Goal: Information Seeking & Learning: Learn about a topic

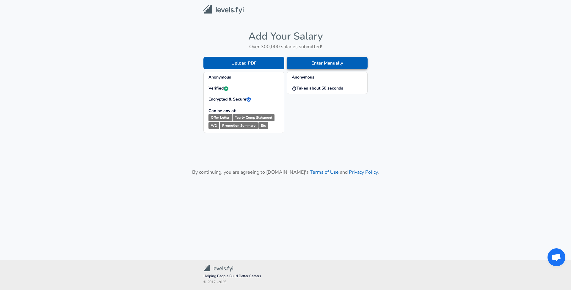
click at [346, 63] on button "Enter Manually" at bounding box center [326, 63] width 81 height 12
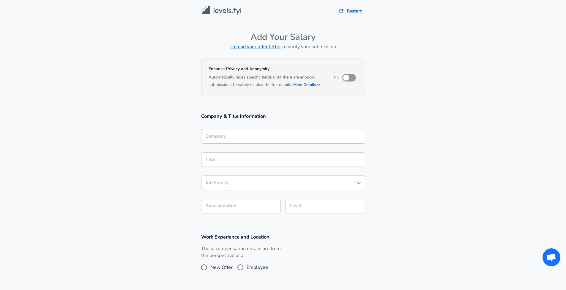
click at [353, 78] on input "checkbox" at bounding box center [346, 77] width 34 height 11
checkbox input "true"
click at [289, 141] on div "Company" at bounding box center [283, 136] width 164 height 15
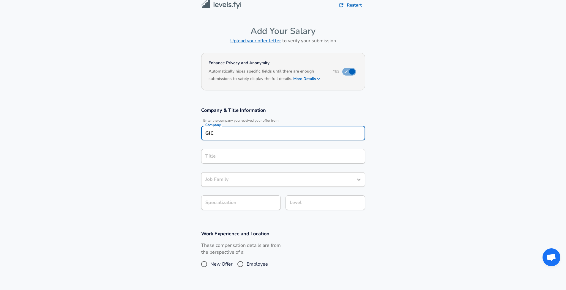
type input "GIC"
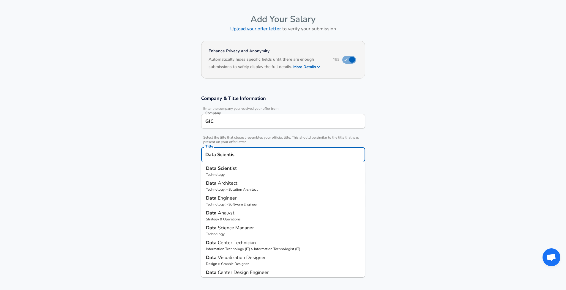
type input "Data Scientist"
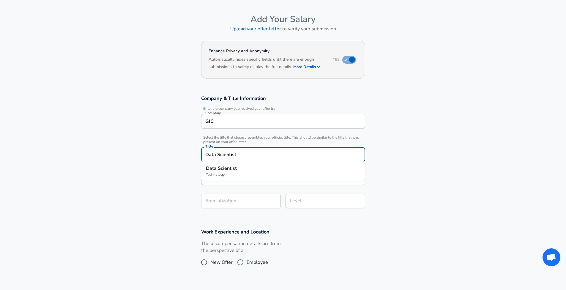
click at [259, 171] on p "Data Scientist" at bounding box center [283, 168] width 155 height 7
type input "Data Scientist"
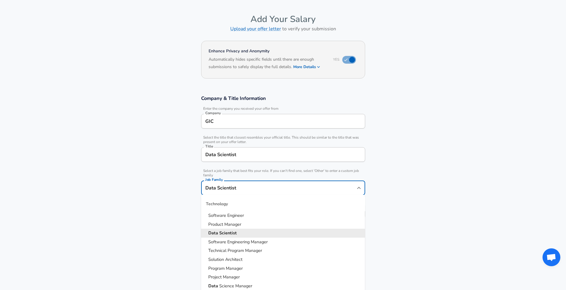
click at [256, 183] on input "Data Scientist" at bounding box center [279, 187] width 150 height 9
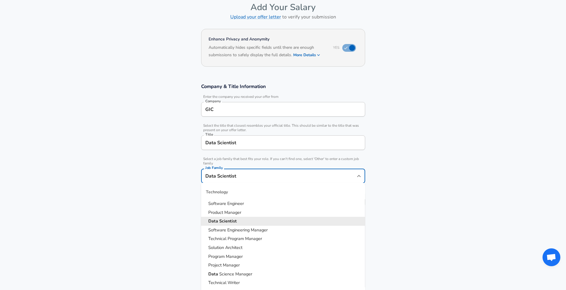
click at [456, 176] on section "Company & Title Information Enter the company you received your offer from Comp…" at bounding box center [283, 148] width 566 height 144
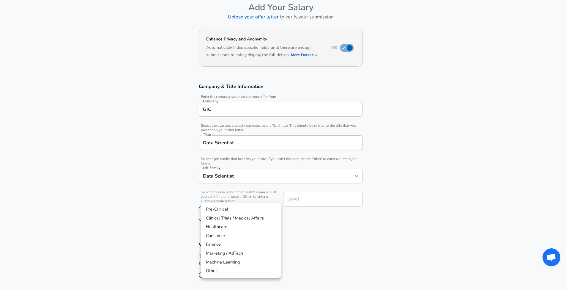
click at [244, 198] on body "Restart Add Your Salary Upload your offer letter to verify your submission Enha…" at bounding box center [283, 115] width 566 height 290
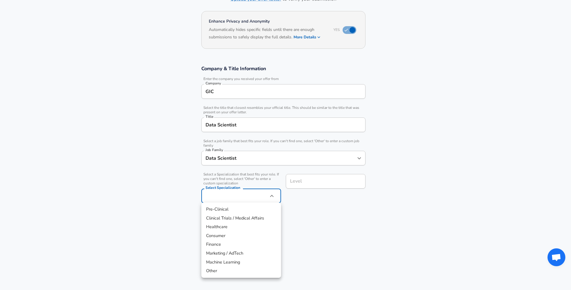
click at [224, 245] on li "Finance" at bounding box center [241, 244] width 80 height 9
type input "Finance"
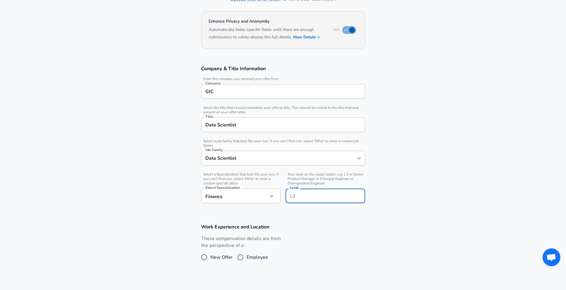
click at [330, 191] on input "Level" at bounding box center [325, 195] width 74 height 9
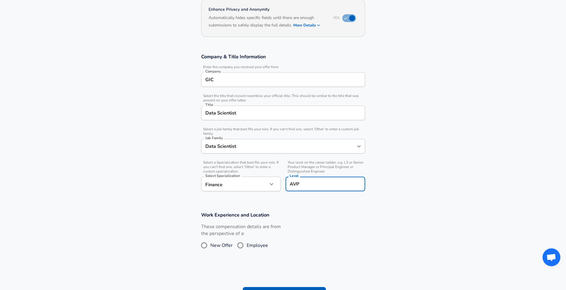
type input "AVP"
click at [407, 182] on section "Company & Title Information Enter the company you received your offer from Comp…" at bounding box center [283, 125] width 566 height 158
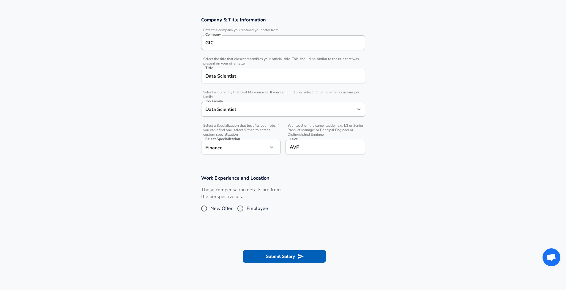
scroll to position [97, 0]
click at [245, 207] on input "Employee" at bounding box center [240, 208] width 12 height 10
radio input "true"
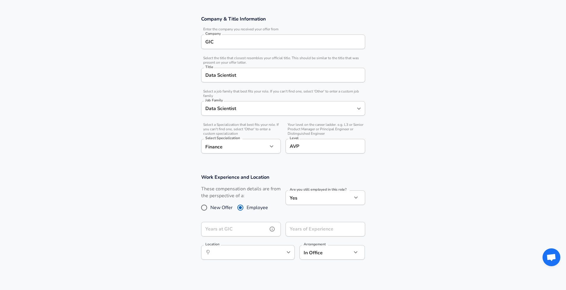
click at [265, 226] on input "Years at GIC" at bounding box center [234, 229] width 67 height 15
click at [291, 228] on input "Years of Experience" at bounding box center [319, 229] width 67 height 15
click at [436, 194] on section "Work Experience and Location These compensation details are from the perspectiv…" at bounding box center [283, 223] width 566 height 112
click at [331, 233] on input "Years of Experience" at bounding box center [319, 229] width 67 height 15
type input "9"
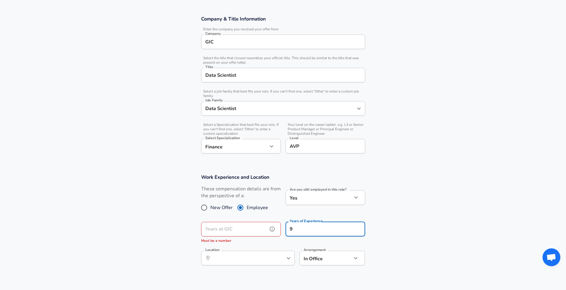
click at [255, 230] on input "Years at GIC" at bounding box center [234, 229] width 67 height 15
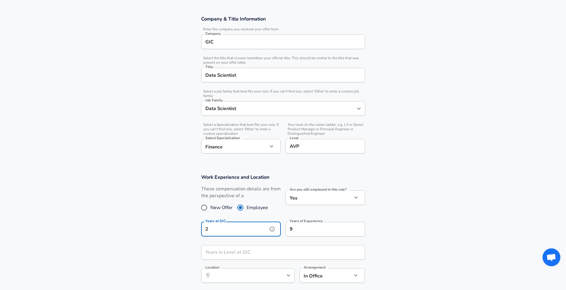
type input "2"
click at [180, 246] on section "Work Experience and Location These compensation details are from the perspectiv…" at bounding box center [283, 231] width 566 height 129
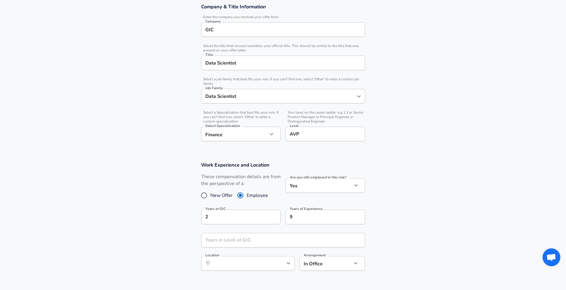
scroll to position [108, 0]
click at [223, 237] on div "Years in Level at GIC Years in Level at [GEOGRAPHIC_DATA]" at bounding box center [283, 242] width 164 height 16
type input "2"
click at [188, 247] on section "Work Experience and Location These compensation details are from the perspectiv…" at bounding box center [283, 219] width 566 height 129
click at [242, 262] on input "Location" at bounding box center [241, 263] width 61 height 9
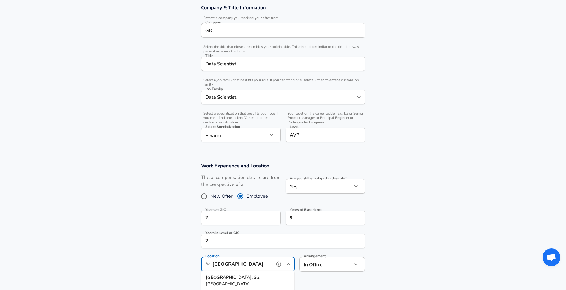
scroll to position [118, 0]
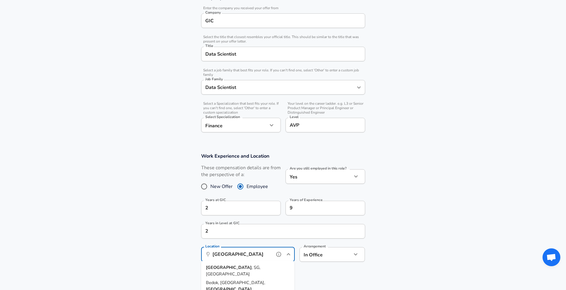
click at [247, 267] on span ", SG, [GEOGRAPHIC_DATA]" at bounding box center [233, 270] width 54 height 12
type input "[GEOGRAPHIC_DATA], [GEOGRAPHIC_DATA], [GEOGRAPHIC_DATA]"
click at [322, 265] on section "Work Experience and Location These compensation details are from the perspectiv…" at bounding box center [283, 210] width 566 height 129
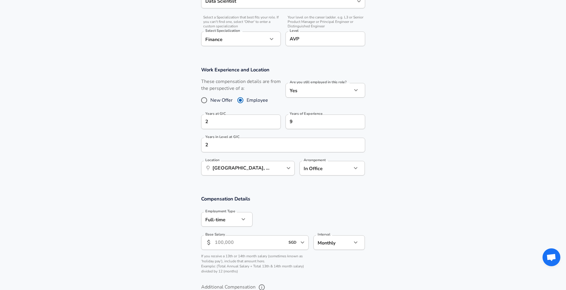
scroll to position [209, 0]
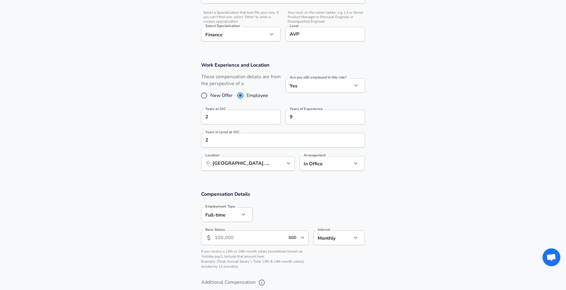
click at [280, 219] on div at bounding box center [309, 213] width 113 height 23
click at [250, 240] on input "Base Salary" at bounding box center [250, 237] width 70 height 15
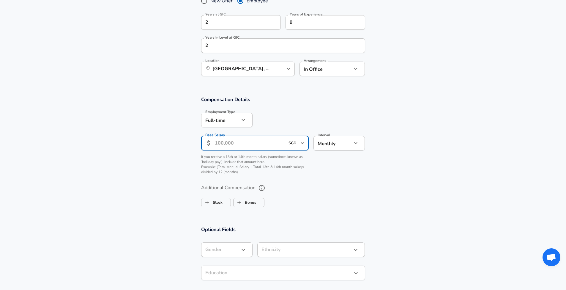
scroll to position [304, 0]
type input "180,000"
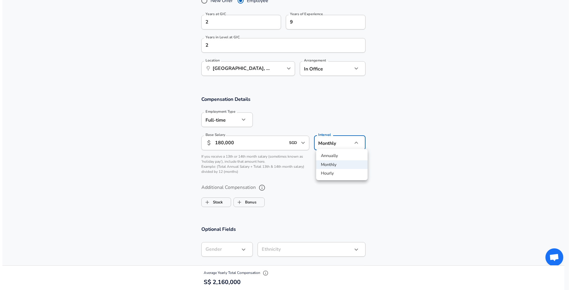
click at [334, 156] on li "Annually" at bounding box center [339, 155] width 51 height 9
type input "yearly"
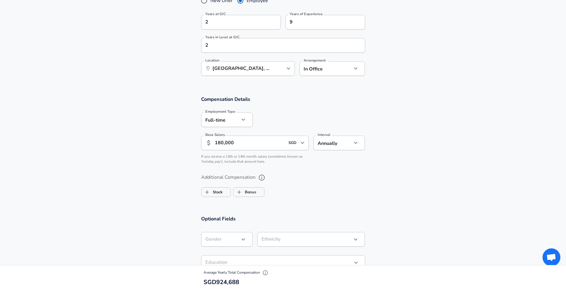
click at [327, 168] on div "Additional Compensation Stock Bonus" at bounding box center [283, 184] width 178 height 32
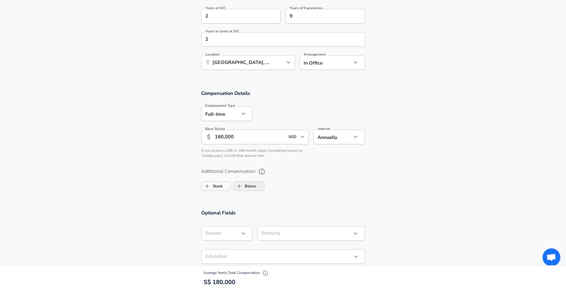
click at [256, 187] on label "Bonus" at bounding box center [245, 185] width 23 height 11
checkbox input "true"
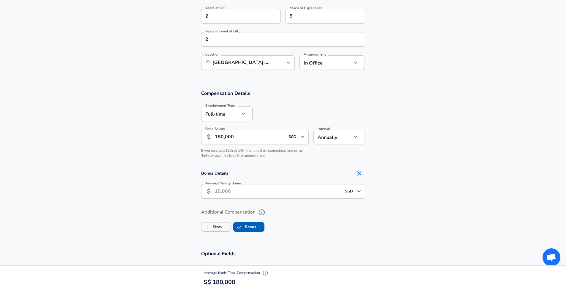
click at [256, 195] on input "Average Yearly Bonus" at bounding box center [278, 191] width 127 height 15
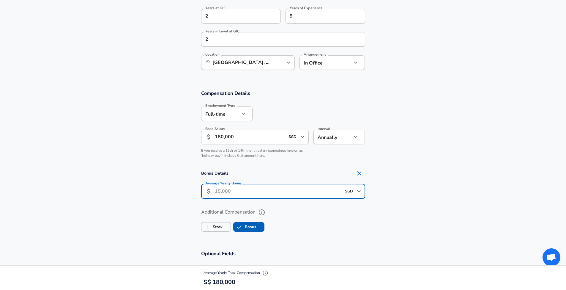
click at [259, 191] on input "Average Yearly Bonus" at bounding box center [278, 191] width 127 height 15
type input "50,000"
click at [272, 178] on div "Bonus Details Average Yearly Bonus ​ 50,000 SGD ​ Average Yearly Bonus" at bounding box center [283, 184] width 178 height 35
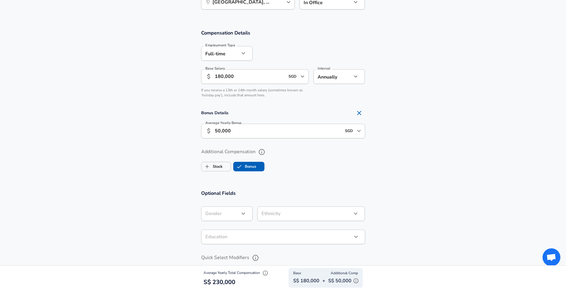
scroll to position [403, 0]
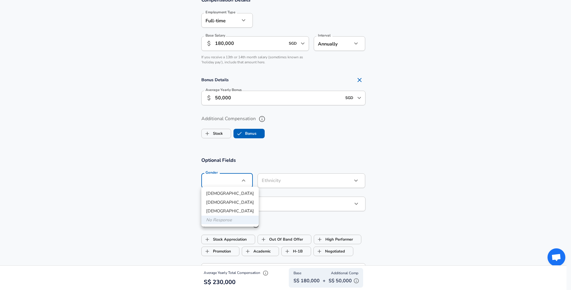
click at [255, 160] on div at bounding box center [285, 145] width 571 height 290
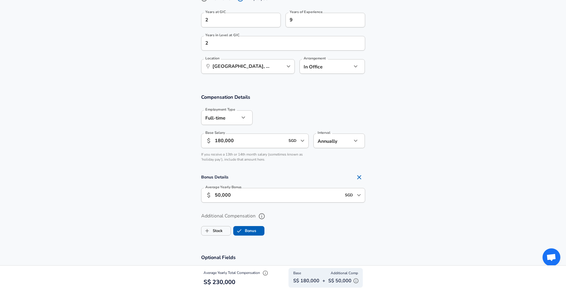
scroll to position [0, 0]
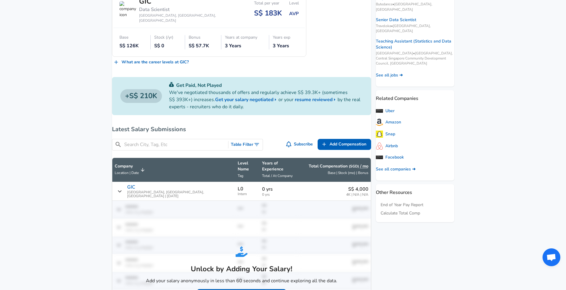
scroll to position [144, 0]
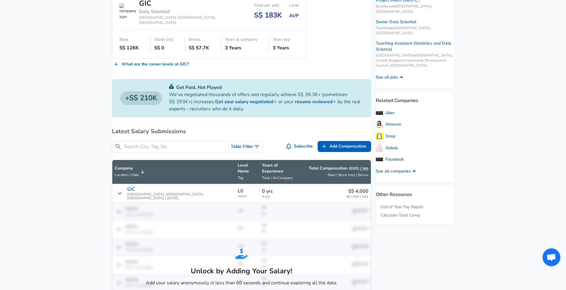
click at [238, 248] on img "Salary Submissions" at bounding box center [242, 254] width 12 height 12
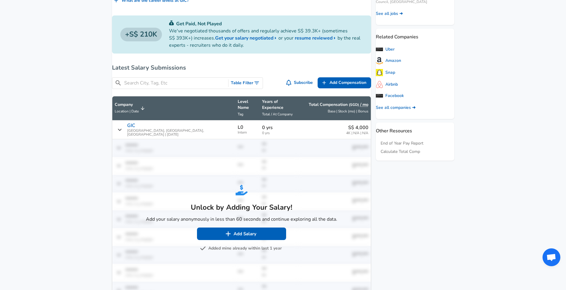
click at [243, 245] on button "Added mine already within last 1 year" at bounding box center [241, 248] width 81 height 7
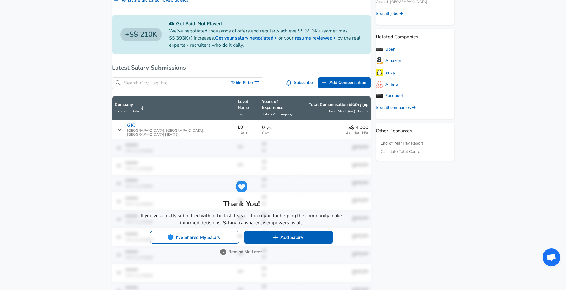
click at [211, 231] on button "I've Shared My Salary" at bounding box center [194, 237] width 89 height 12
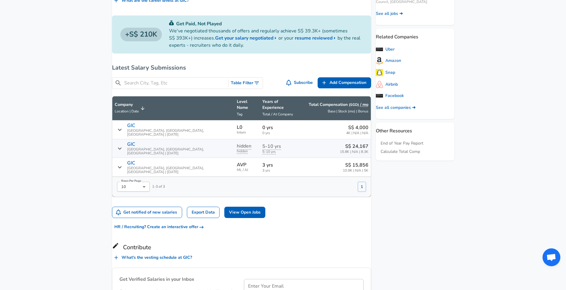
scroll to position [244, 0]
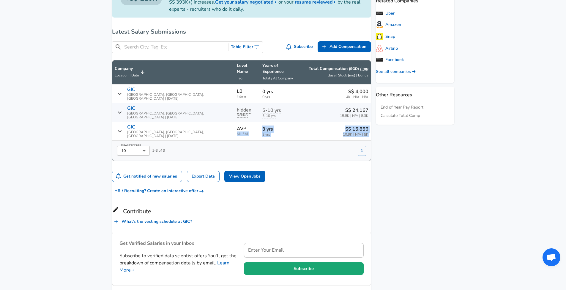
drag, startPoint x: 210, startPoint y: 119, endPoint x: 249, endPoint y: 125, distance: 39.7
click at [249, 125] on table "Company Location | Date Level Name Tag Years of Experience Total / At Company T…" at bounding box center [241, 110] width 259 height 101
click at [245, 141] on div "Rows Per Page 10 10 Rows Per Page 1 - 3 of 3 1" at bounding box center [239, 148] width 254 height 15
click at [372, 119] on aside "Featured Jobs Senior Data Scientist Manulife • [GEOGRAPHIC_DATA], [GEOGRAPHIC_D…" at bounding box center [412, 86] width 83 height 500
click at [348, 133] on span "10.9K | N/A | 5K" at bounding box center [356, 135] width 26 height 4
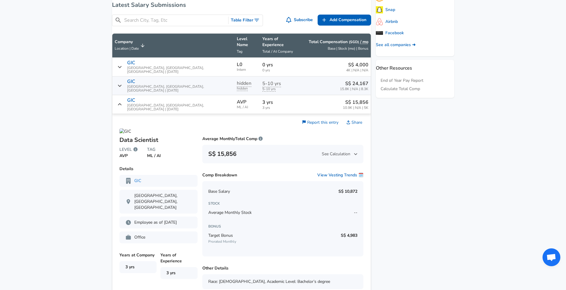
scroll to position [273, 0]
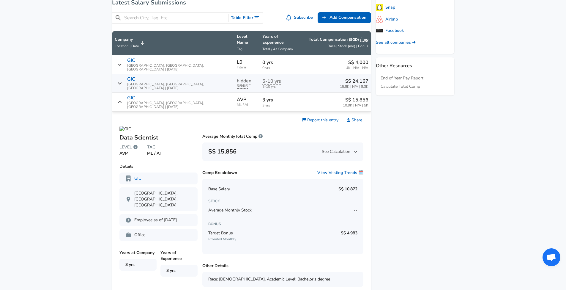
click at [337, 149] on span "See Calculation" at bounding box center [340, 152] width 36 height 6
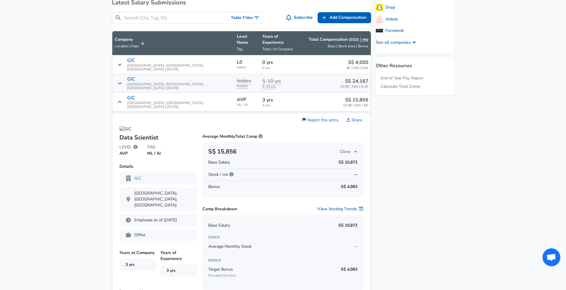
click at [340, 149] on span "Close" at bounding box center [349, 152] width 18 height 6
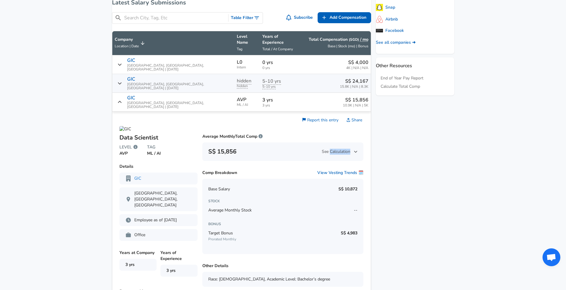
click at [337, 149] on span "See Calculation" at bounding box center [340, 152] width 36 height 6
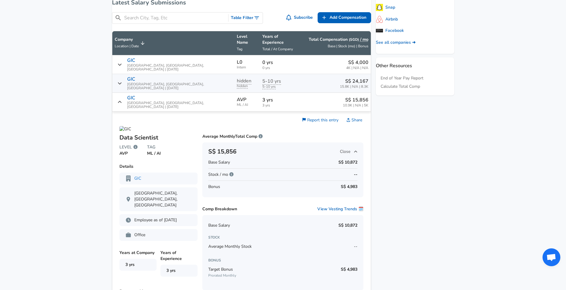
click at [321, 156] on div "Base Salary S$ 10,872" at bounding box center [282, 162] width 149 height 12
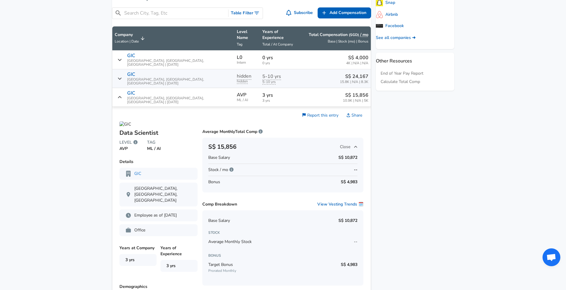
scroll to position [278, 0]
click at [345, 144] on span "Close" at bounding box center [349, 147] width 18 height 6
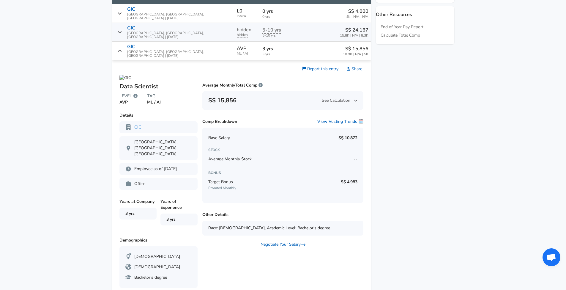
scroll to position [328, 0]
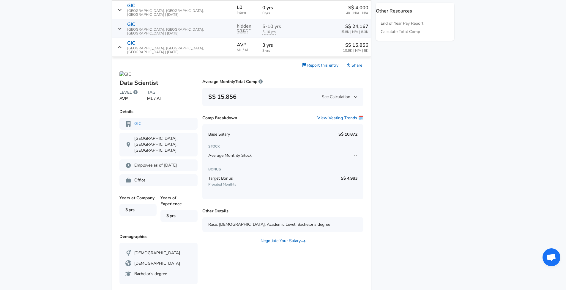
click at [175, 177] on p "Office" at bounding box center [158, 180] width 66 height 6
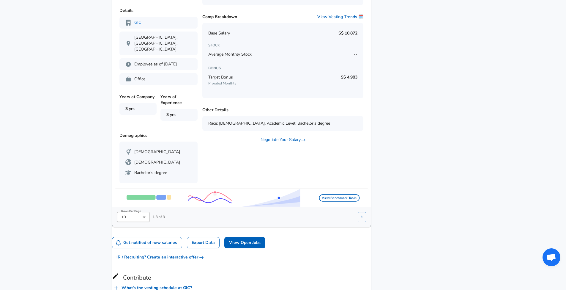
scroll to position [448, 0]
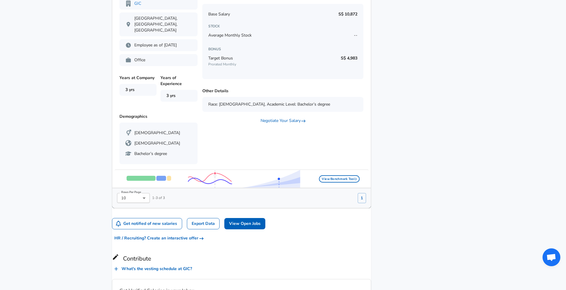
click at [161, 176] on img "Salary Submissions" at bounding box center [149, 178] width 45 height 5
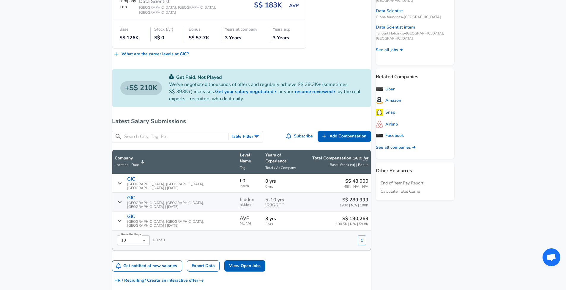
scroll to position [204, 0]
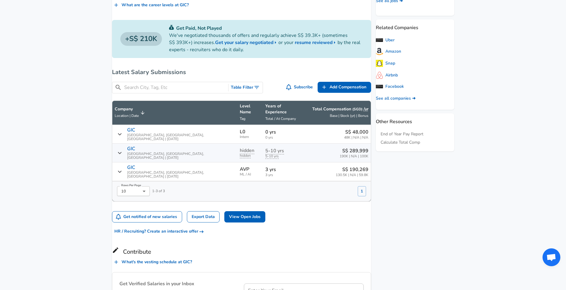
click at [311, 147] on div "S$ 289,999 190K | N/A | 100K" at bounding box center [336, 152] width 64 height 11
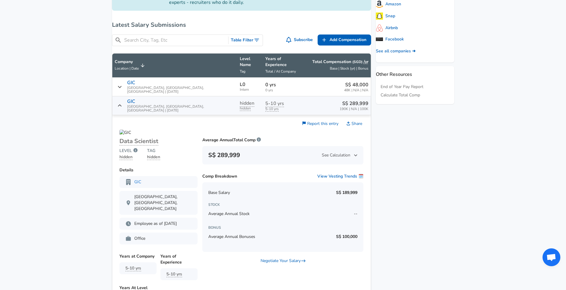
scroll to position [284, 0]
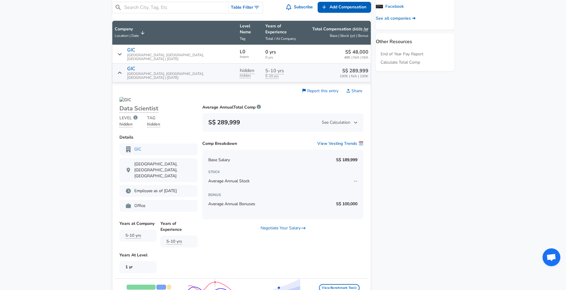
click at [407, 157] on aside "Featured Jobs Director - Data Science American Express • [GEOGRAPHIC_DATA], [GE…" at bounding box center [412, 154] width 83 height 715
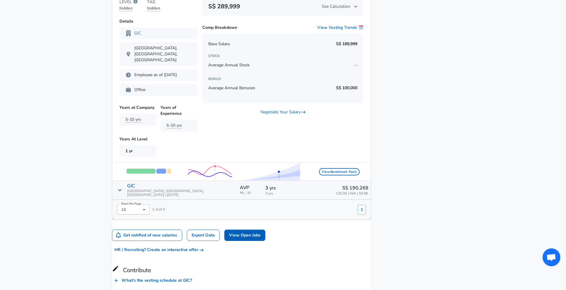
scroll to position [280, 0]
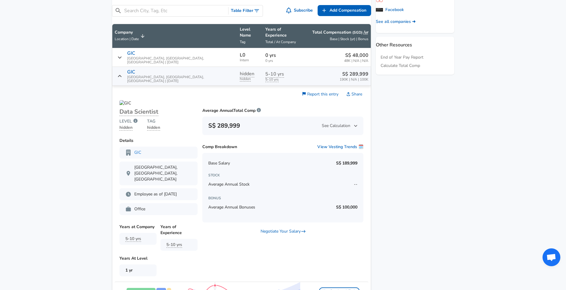
click at [122, 74] on icon "Salary Submissions" at bounding box center [120, 76] width 4 height 5
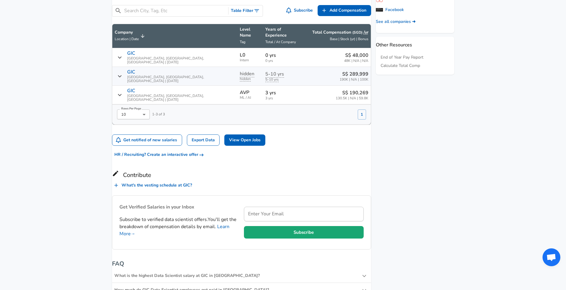
click at [122, 74] on icon "Salary Submissions" at bounding box center [120, 76] width 4 height 5
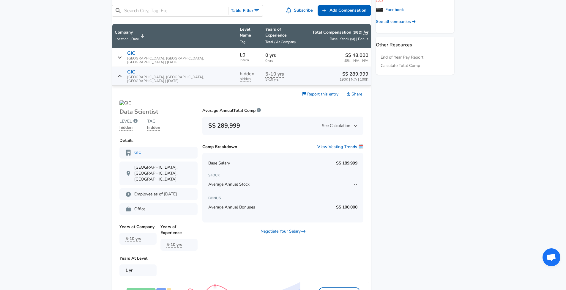
click at [114, 73] on div "Levels FYI Logo Salaries Data Scientist All Data Scientist Salaries GIC Data Sc…" at bounding box center [241, 155] width 259 height 711
click at [121, 75] on icon "Salary Submissions" at bounding box center [120, 76] width 4 height 2
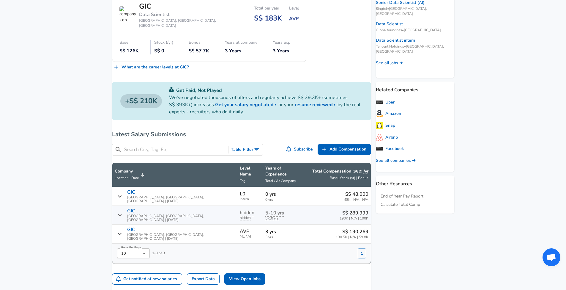
scroll to position [0, 0]
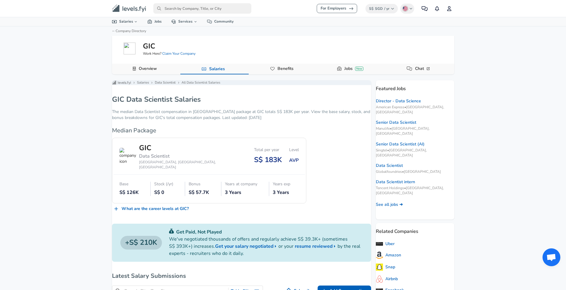
click at [178, 8] on input "primary" at bounding box center [202, 8] width 98 height 10
click at [537, 204] on div "For Employers S$ SGD / yr Change English (US) Change Community Notifications Pr…" at bounding box center [283, 145] width 566 height 290
click at [514, 96] on div "For Employers S$ SGD / yr Change English (US) Change Community Notifications Pr…" at bounding box center [283, 145] width 566 height 290
